Goal: Transaction & Acquisition: Purchase product/service

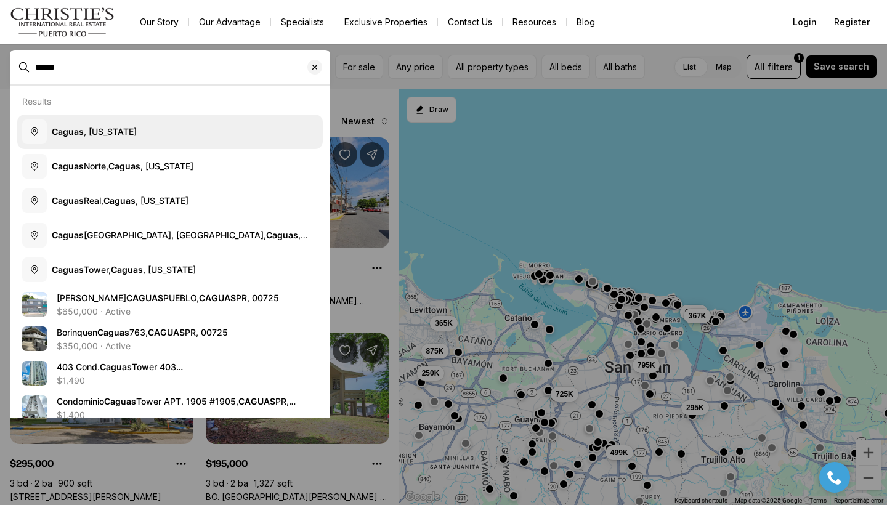
drag, startPoint x: 62, startPoint y: 67, endPoint x: 73, endPoint y: 131, distance: 64.4
click at [73, 131] on body "Go to: Homepage Our Story Our Advantage Specialists Exclusive Properties Contac…" at bounding box center [443, 252] width 887 height 505
click at [124, 134] on span "[GEOGRAPHIC_DATA] , [US_STATE]" at bounding box center [94, 131] width 85 height 10
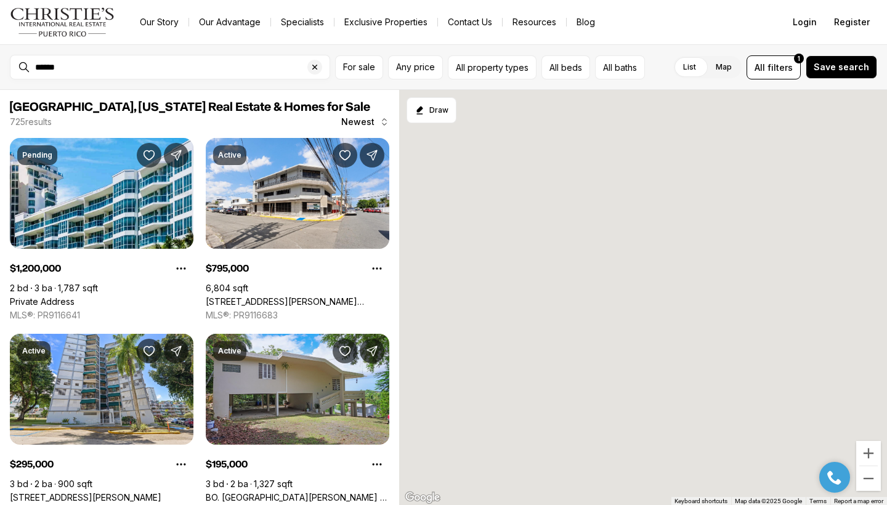
type input "**********"
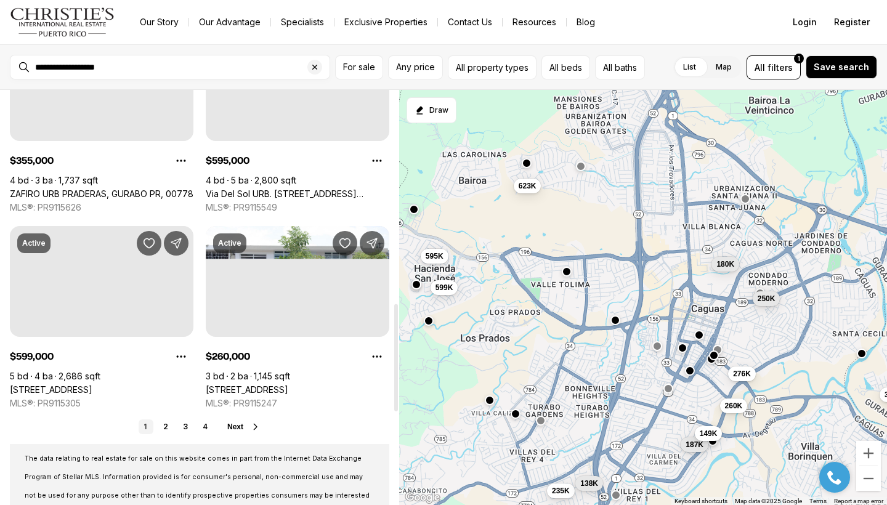
scroll to position [896, 0]
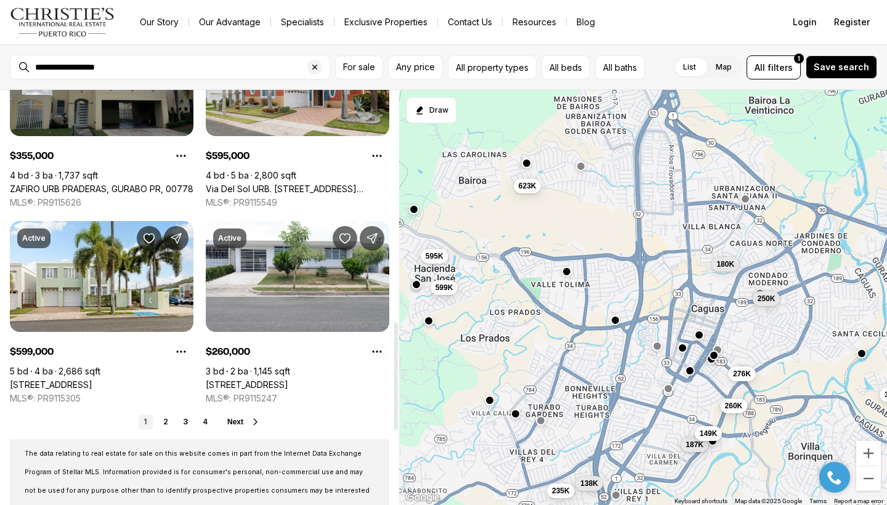
drag, startPoint x: 394, startPoint y: 189, endPoint x: 413, endPoint y: 421, distance: 232.4
click at [413, 421] on div "[GEOGRAPHIC_DATA], [US_STATE] Real Estate & Homes for Sale 37 results Newest Pe…" at bounding box center [443, 297] width 887 height 415
click at [165, 424] on link "2" at bounding box center [165, 422] width 15 height 15
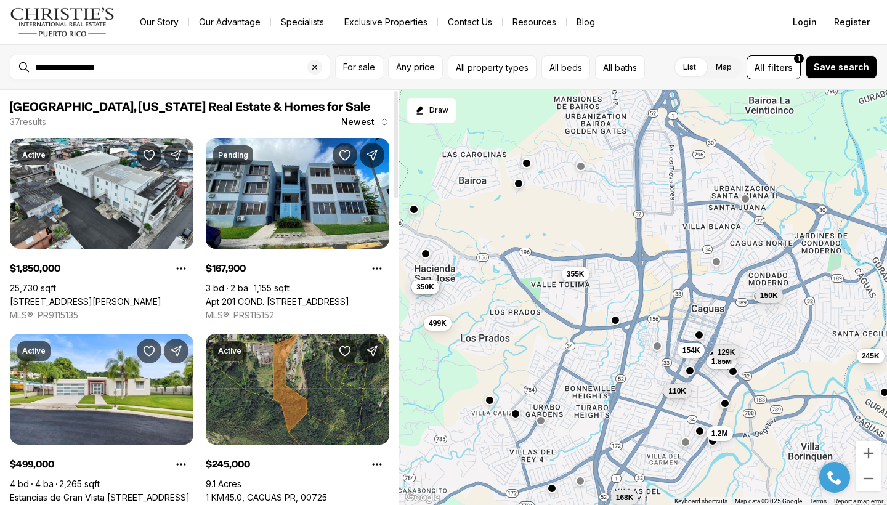
scroll to position [1159, 0]
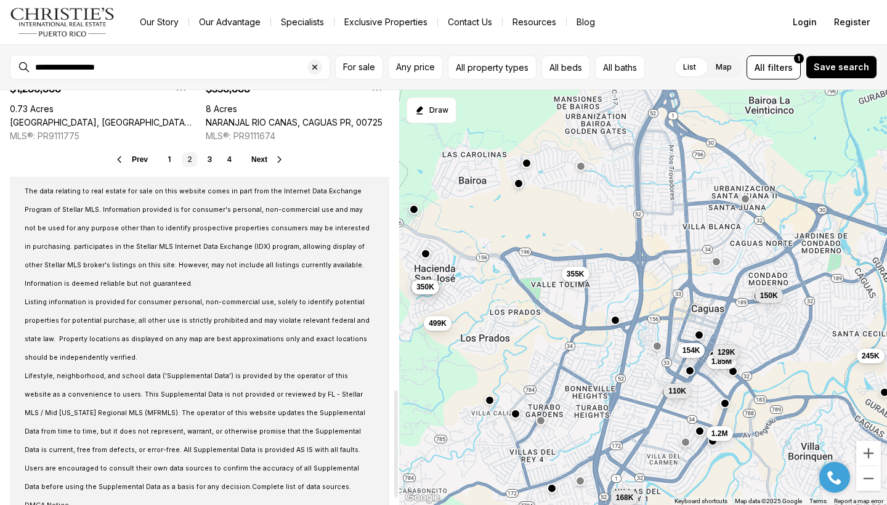
click at [394, 444] on div at bounding box center [396, 297] width 6 height 415
click at [211, 160] on link "3" at bounding box center [209, 159] width 15 height 15
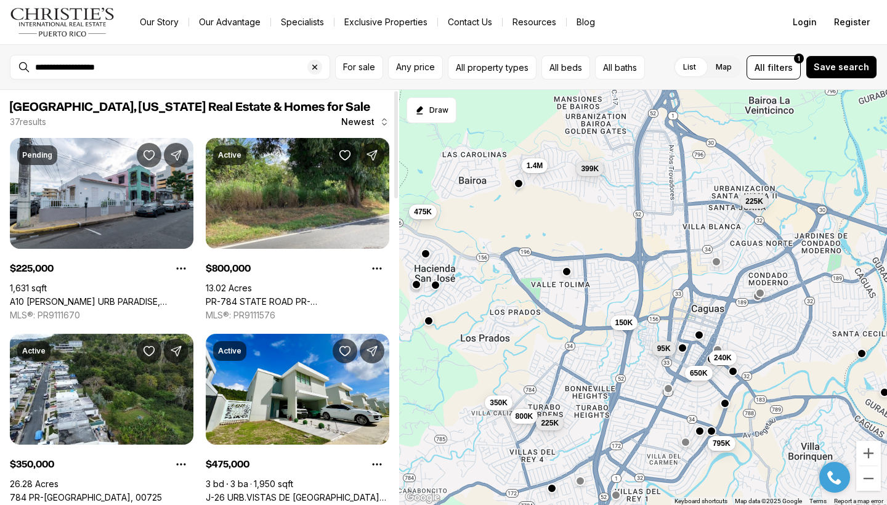
click at [394, 365] on div at bounding box center [396, 297] width 6 height 415
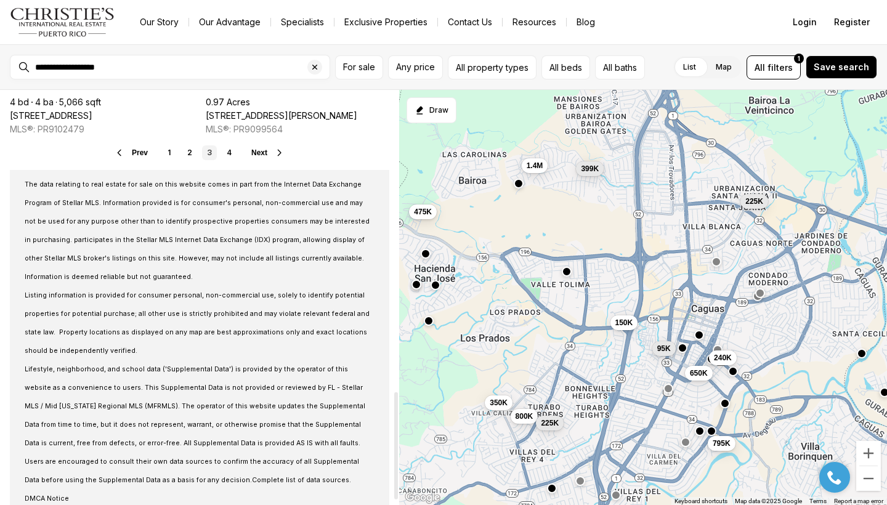
drag, startPoint x: 396, startPoint y: 368, endPoint x: 395, endPoint y: 431, distance: 62.8
click at [395, 431] on div at bounding box center [396, 445] width 4 height 107
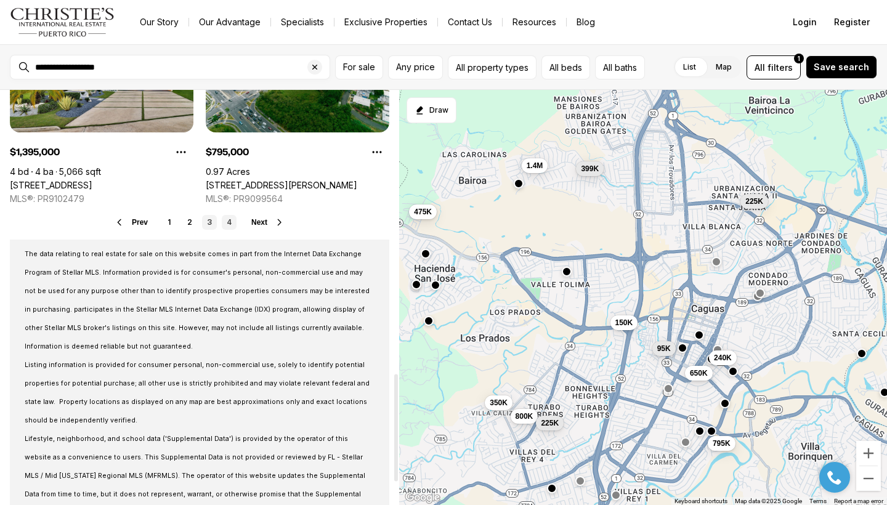
click at [227, 224] on link "4" at bounding box center [229, 222] width 15 height 15
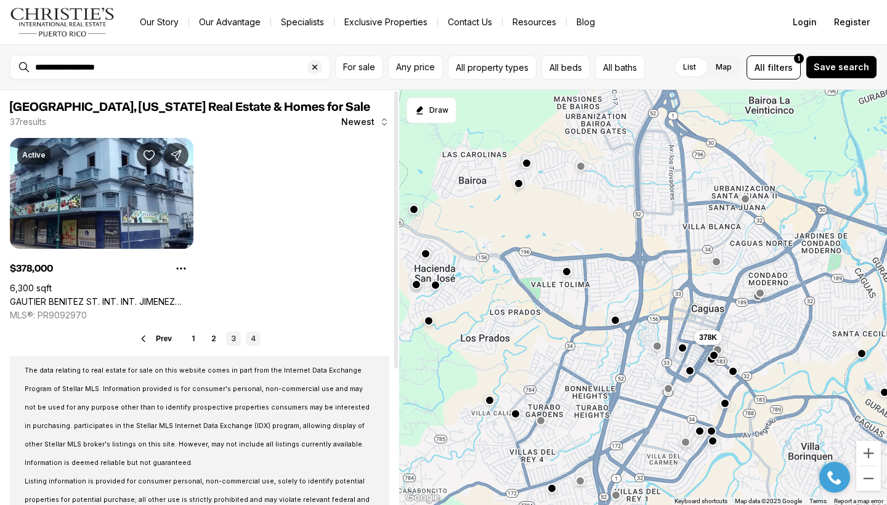
click at [232, 334] on link "3" at bounding box center [233, 338] width 15 height 15
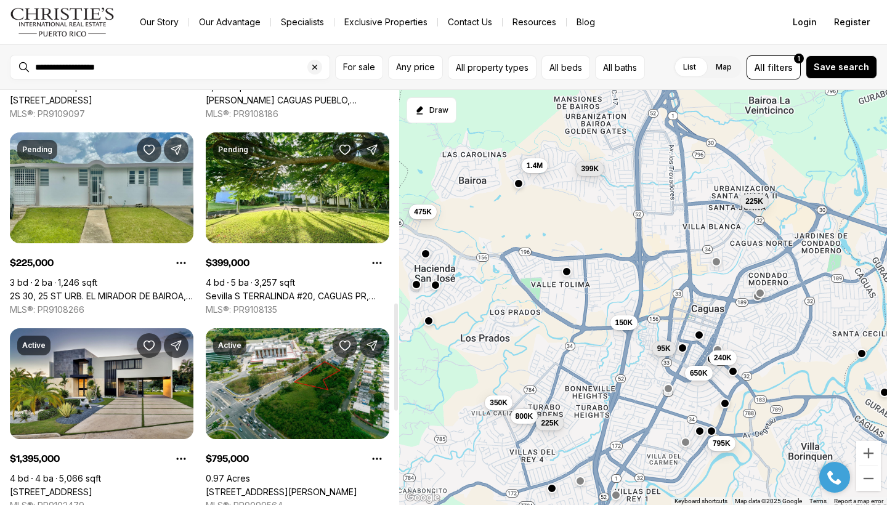
scroll to position [772, 0]
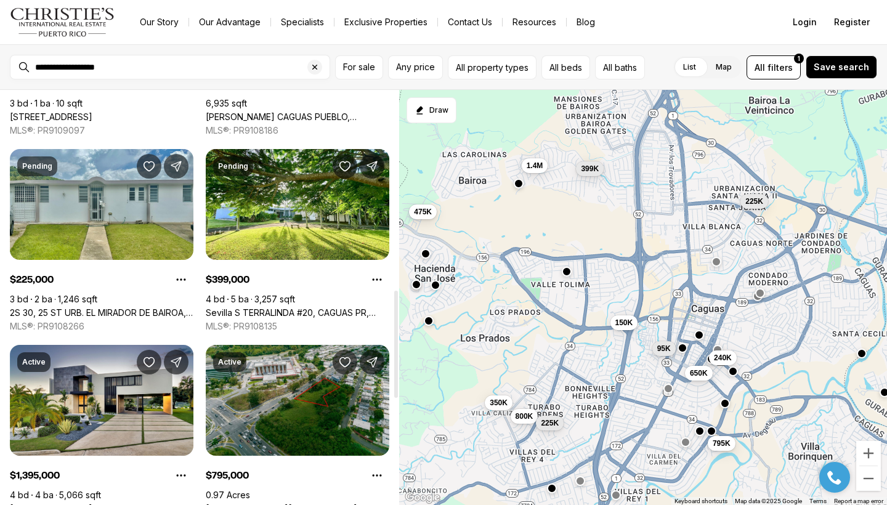
drag, startPoint x: 395, startPoint y: 195, endPoint x: 362, endPoint y: 394, distance: 202.4
click at [363, 394] on div "[GEOGRAPHIC_DATA], [US_STATE] Real Estate & Homes for Sale 37 results Newest Pe…" at bounding box center [199, 297] width 399 height 415
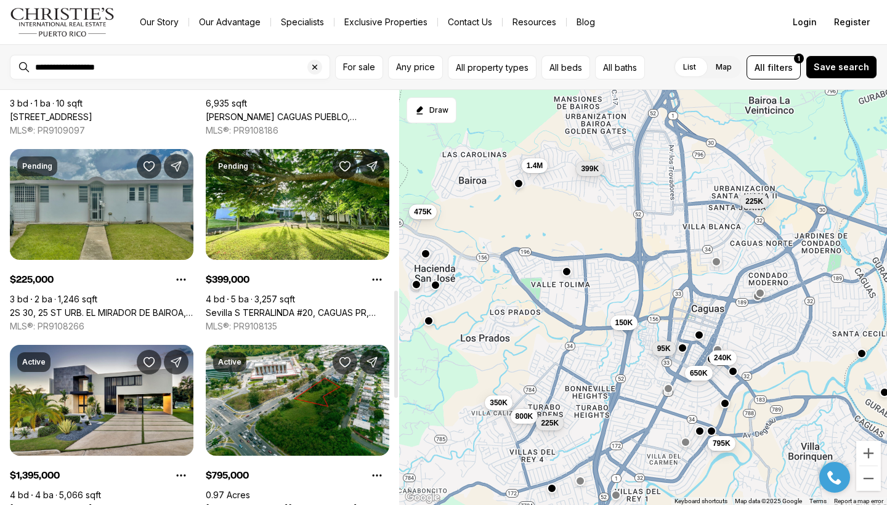
click at [131, 307] on link "2S 30, 25 ST URB. EL MIRADOR DE BAIROA, [GEOGRAPHIC_DATA] PR, 00727" at bounding box center [102, 312] width 184 height 11
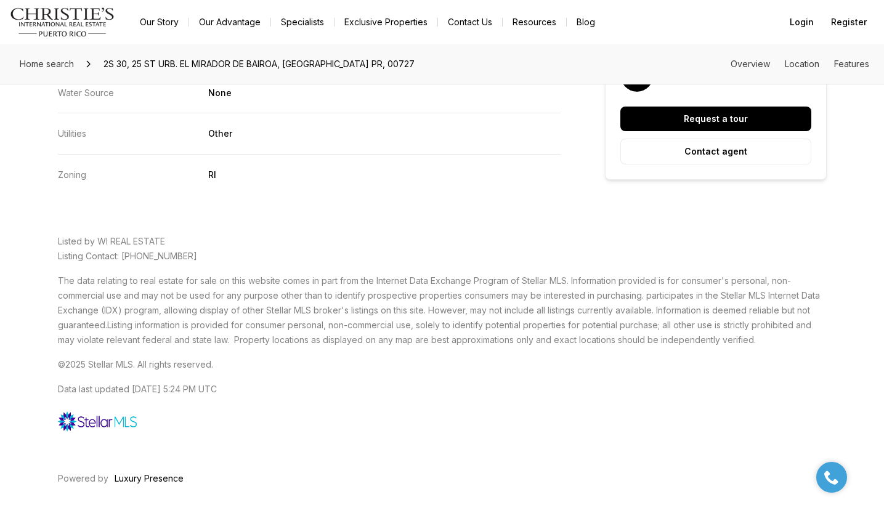
scroll to position [2434, 0]
